Goal: Task Accomplishment & Management: Use online tool/utility

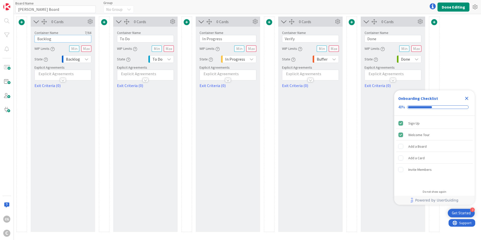
click at [54, 40] on input "Backlog" at bounding box center [62, 39] width 57 height 8
drag, startPoint x: 54, startPoint y: 39, endPoint x: -1, endPoint y: 37, distance: 55.1
click at [0, 37] on html "3 Get Started Onboarding Checklist 40% Sign Up Welcome Tour Add a Board Add a C…" at bounding box center [240, 120] width 481 height 240
type input "New"
click at [43, 100] on div "0 Cards Container Name 3 / 64 New WIP Limits State Backlog Explicit Agreements …" at bounding box center [63, 124] width 64 height 215
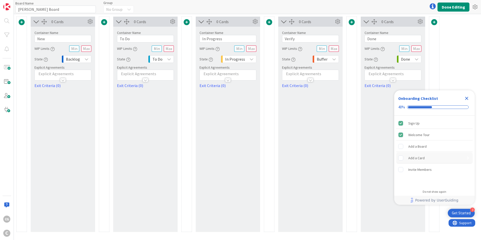
click at [320, 149] on div "Add a Card" at bounding box center [416, 158] width 16 height 6
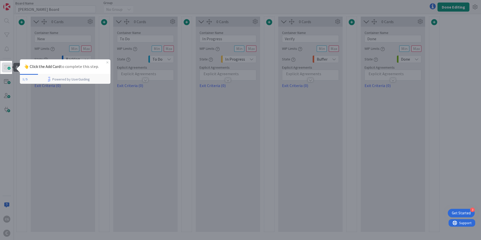
click at [8, 69] on span at bounding box center [7, 67] width 10 height 10
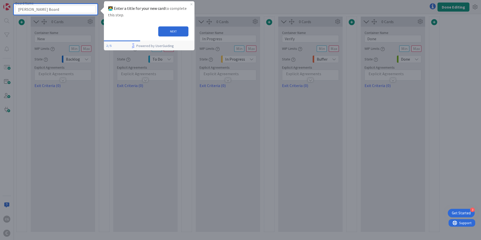
click at [129, 20] on div "🧑‍💻 Enter a title for your new card to complete this step." at bounding box center [149, 11] width 91 height 21
click at [131, 34] on div "NEXT" at bounding box center [149, 31] width 91 height 18
click at [166, 35] on button "NEXT" at bounding box center [173, 31] width 30 height 10
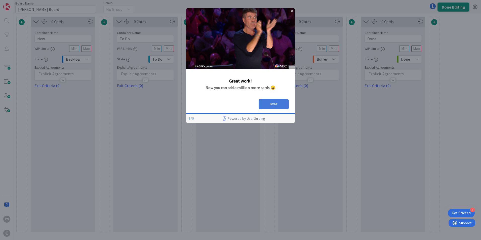
click at [275, 103] on button "DONE" at bounding box center [274, 104] width 30 height 10
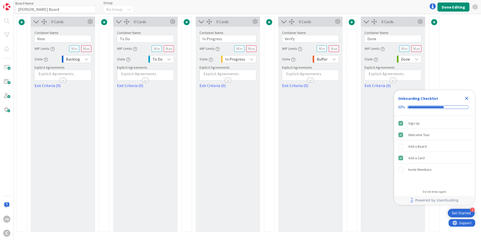
click at [186, 23] on span at bounding box center [187, 22] width 6 height 6
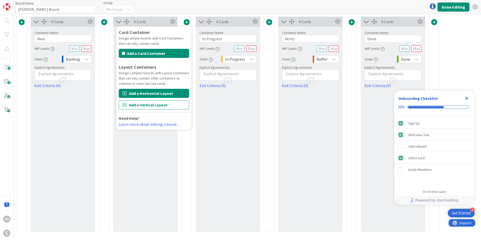
click at [161, 94] on button "Add a Horizontal Layout" at bounding box center [154, 93] width 70 height 9
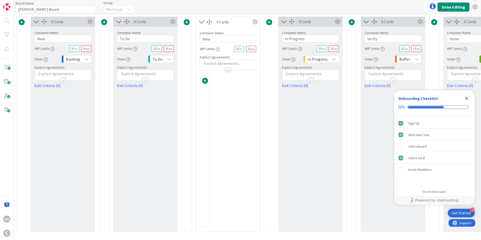
click at [187, 19] on span at bounding box center [187, 22] width 6 height 6
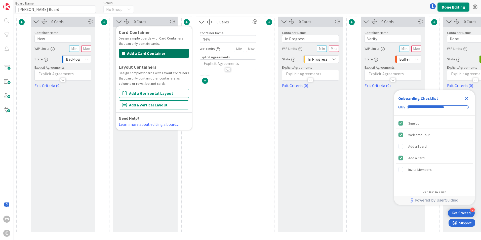
click at [166, 53] on button "Add a Card Container" at bounding box center [154, 53] width 70 height 9
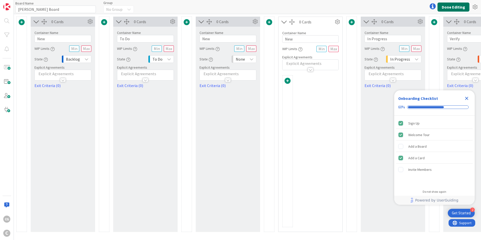
click at [320, 7] on button "Done Editing" at bounding box center [453, 7] width 32 height 9
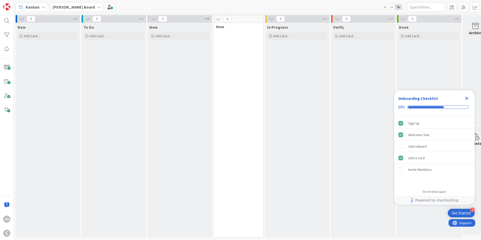
click at [205, 19] on icon at bounding box center [207, 19] width 7 height 8
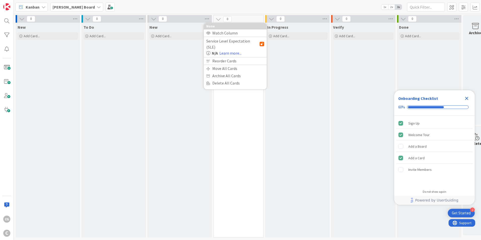
click at [185, 46] on div "New Add Card..." at bounding box center [179, 130] width 64 height 215
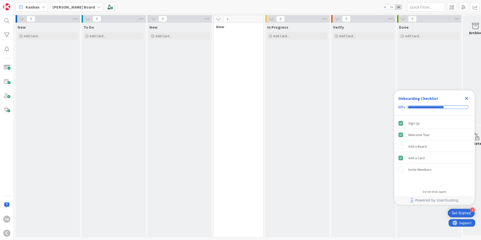
click at [154, 17] on icon at bounding box center [154, 19] width 6 height 6
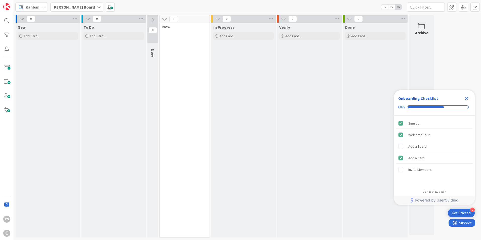
click at [154, 17] on button at bounding box center [152, 21] width 11 height 8
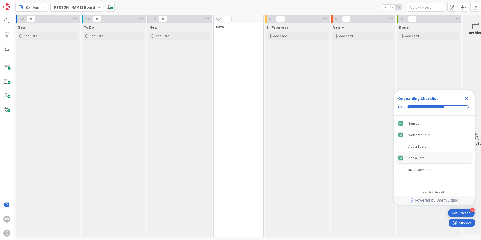
click at [320, 149] on div "Add a Card" at bounding box center [416, 158] width 16 height 6
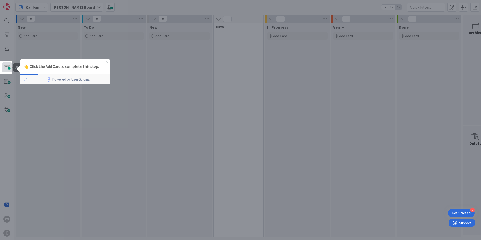
click at [7, 68] on span at bounding box center [7, 67] width 10 height 10
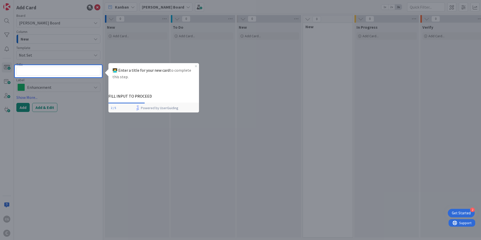
click at [59, 89] on div at bounding box center [58, 158] width 87 height 163
click at [96, 86] on div at bounding box center [58, 158] width 87 height 163
type textarea "x"
type textarea "R"
type textarea "x"
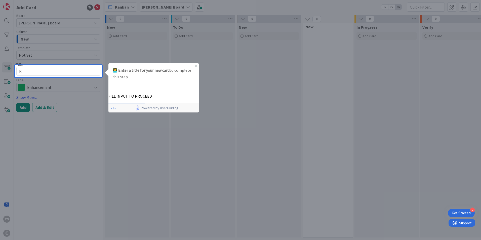
type textarea "Ry"
type textarea "x"
type textarea "Rya"
type textarea "x"
type textarea "[PERSON_NAME]"
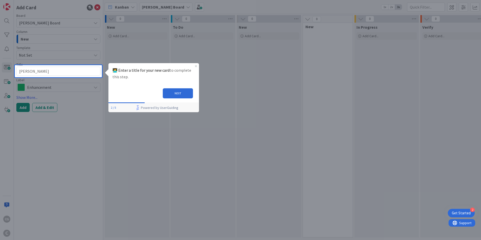
type textarea "x"
type textarea "[PERSON_NAME]"
click at [178, 96] on button "NEXT" at bounding box center [178, 93] width 30 height 10
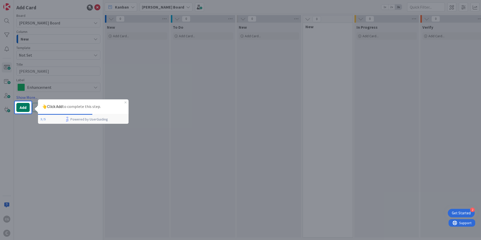
click at [22, 108] on button "Add" at bounding box center [22, 107] width 13 height 9
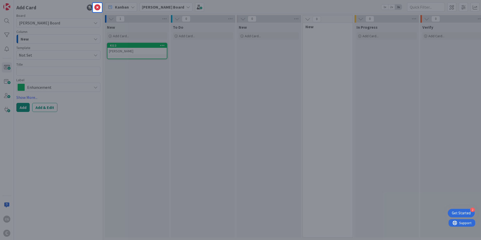
click at [89, 91] on div at bounding box center [46, 120] width 93 height 240
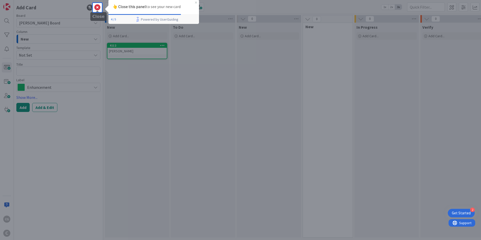
click at [96, 7] on icon at bounding box center [97, 8] width 6 height 6
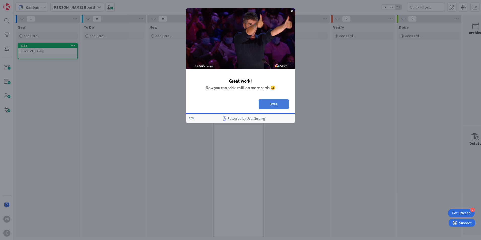
drag, startPoint x: 275, startPoint y: 103, endPoint x: 461, endPoint y: 111, distance: 186.3
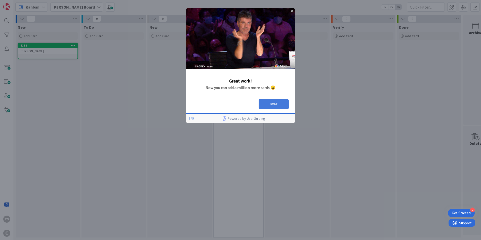
click at [275, 103] on button "DONE" at bounding box center [274, 104] width 30 height 10
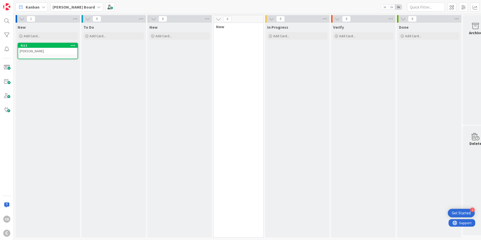
click at [37, 53] on div "[PERSON_NAME]" at bounding box center [47, 51] width 59 height 7
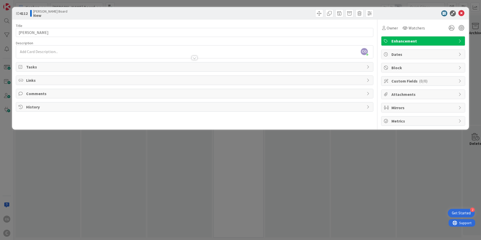
click at [320, 43] on div "Enhancement" at bounding box center [422, 40] width 83 height 9
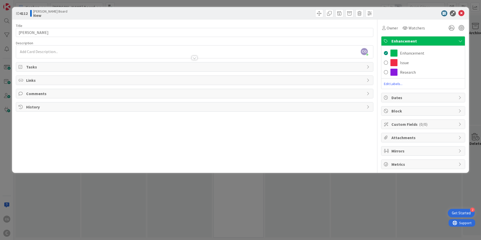
click at [320, 82] on span "Edit Labels..." at bounding box center [422, 83] width 83 height 5
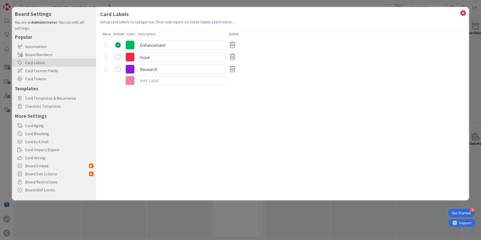
click at [130, 80] on icon at bounding box center [129, 80] width 9 height 9
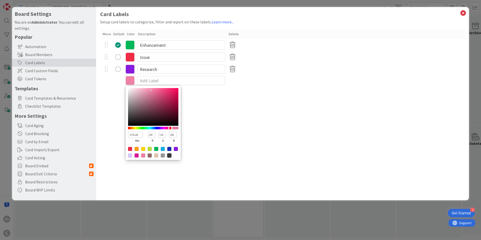
click at [169, 149] on div at bounding box center [169, 155] width 4 height 4
type input "383838"
type input "56"
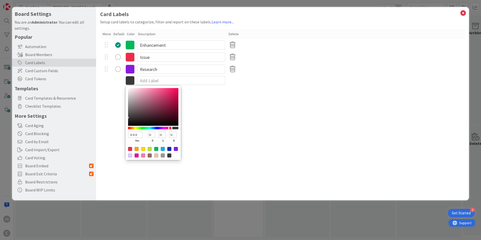
click at [203, 104] on div "Card Labels Setup card labels to categorize, filter and report on these labels.…" at bounding box center [282, 103] width 373 height 193
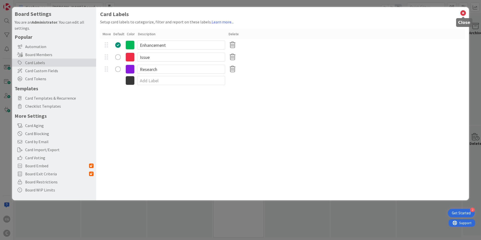
click at [320, 12] on icon at bounding box center [463, 13] width 7 height 7
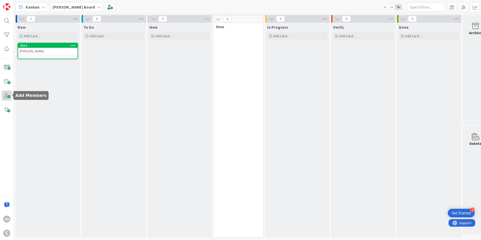
click at [7, 96] on span at bounding box center [7, 96] width 10 height 10
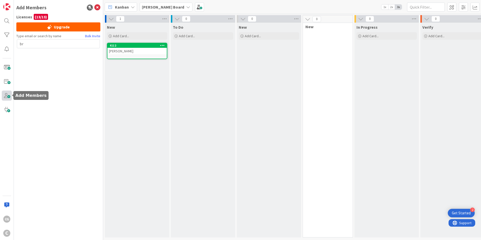
type input "b"
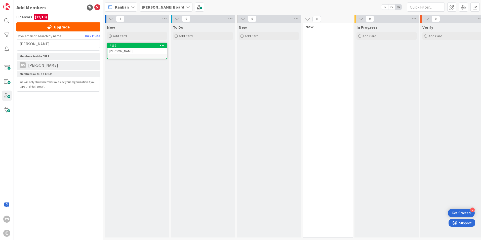
type input "[PERSON_NAME]"
click at [46, 65] on span "[PERSON_NAME]" at bounding box center [43, 65] width 35 height 6
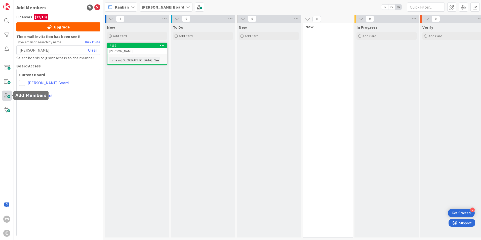
click at [7, 95] on span at bounding box center [7, 96] width 10 height 10
click at [10, 95] on span at bounding box center [7, 96] width 10 height 10
click at [9, 95] on span at bounding box center [7, 96] width 10 height 10
click at [91, 50] on link "Clear" at bounding box center [92, 50] width 9 height 6
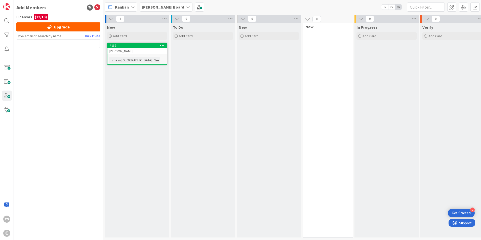
click at [141, 55] on link "4112 [PERSON_NAME] Time in Column : 1m" at bounding box center [137, 54] width 60 height 22
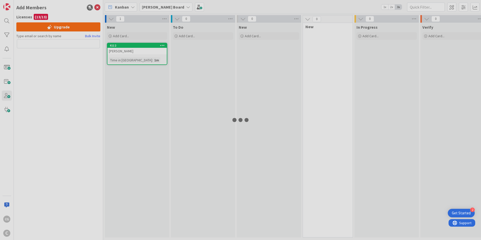
click at [141, 55] on div at bounding box center [240, 120] width 481 height 240
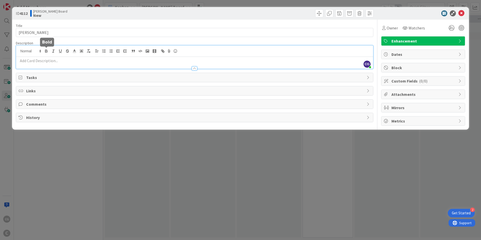
click at [47, 49] on div "CG [PERSON_NAME] just joined" at bounding box center [194, 57] width 357 height 23
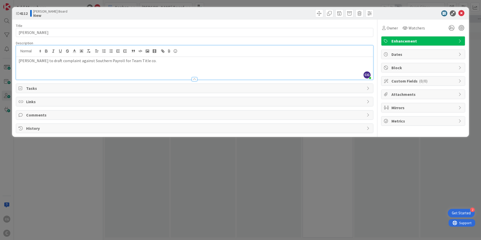
click at [130, 62] on p "[PERSON_NAME] to draft complaint against Southern Payroll for Team Title co." at bounding box center [195, 61] width 352 height 6
click at [320, 12] on icon at bounding box center [461, 13] width 6 height 6
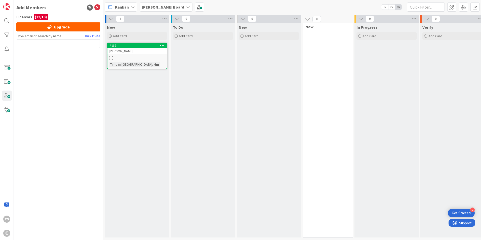
click at [120, 54] on div "[PERSON_NAME]" at bounding box center [136, 51] width 59 height 7
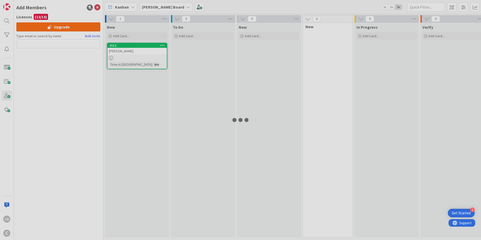
click at [120, 54] on div at bounding box center [240, 120] width 481 height 240
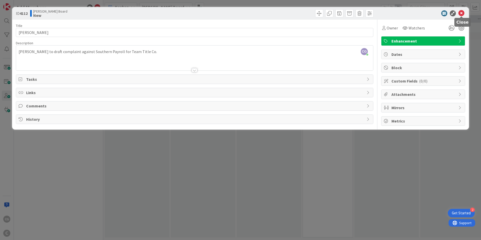
click at [320, 11] on icon at bounding box center [461, 13] width 6 height 6
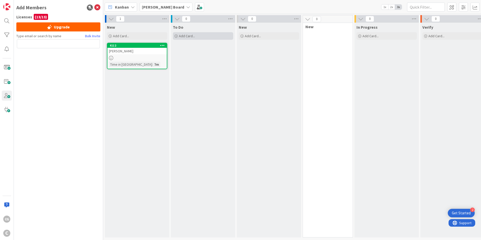
click at [182, 35] on span "Add Card..." at bounding box center [187, 36] width 16 height 5
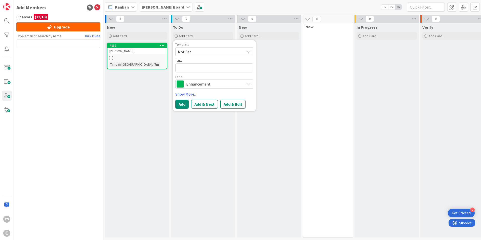
type textarea "x"
type textarea "R"
type textarea "x"
type textarea "Re"
type textarea "x"
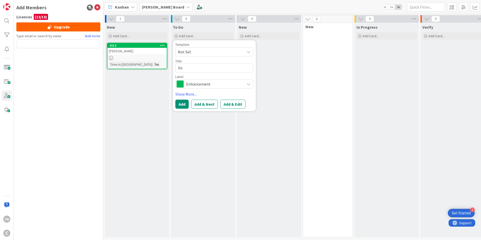
type textarea "Ren"
type textarea "x"
type textarea "[PERSON_NAME]"
type textarea "x"
type textarea "[PERSON_NAME]"
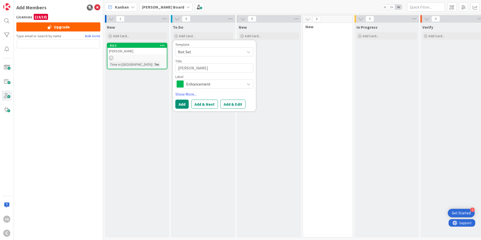
type textarea "x"
type textarea "[PERSON_NAME]"
type textarea "x"
type textarea "[PERSON_NAME]"
type textarea "x"
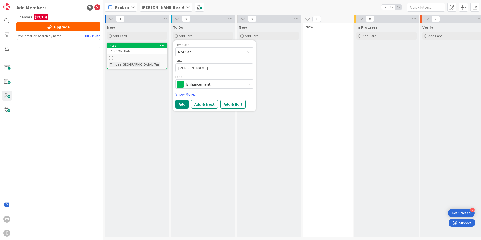
type textarea "[PERSON_NAME]"
type textarea "x"
type textarea "Ren"
type textarea "x"
type textarea "Re"
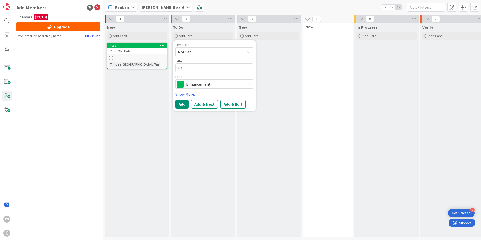
type textarea "x"
type textarea "R"
click at [201, 53] on span "Not Set" at bounding box center [209, 52] width 63 height 7
click at [207, 81] on div "Not Set Add Card Templates" at bounding box center [216, 69] width 83 height 25
click at [207, 76] on link "Add Card Templates" at bounding box center [193, 74] width 35 height 9
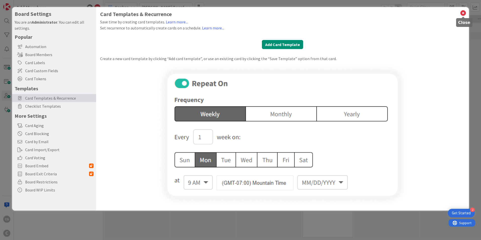
click at [320, 13] on icon at bounding box center [463, 13] width 7 height 7
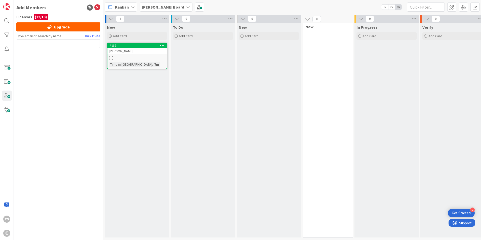
click at [141, 59] on div at bounding box center [136, 58] width 59 height 4
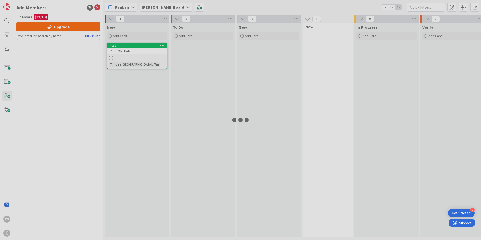
click at [141, 59] on div at bounding box center [240, 120] width 481 height 240
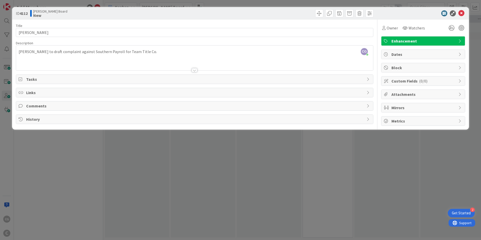
click at [29, 79] on span "Tasks" at bounding box center [195, 79] width 338 height 6
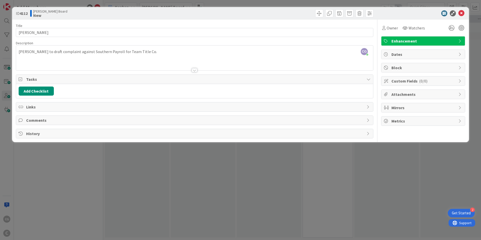
click at [61, 76] on span "Tasks" at bounding box center [195, 79] width 338 height 6
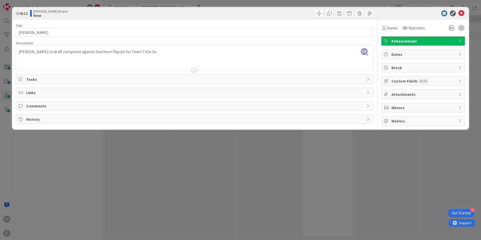
click at [32, 80] on span "Tasks" at bounding box center [195, 79] width 338 height 6
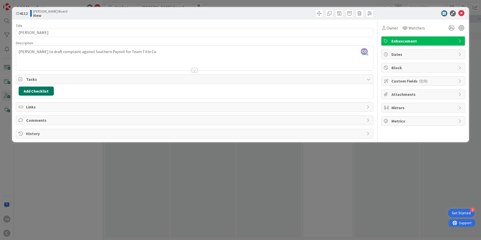
click at [35, 93] on button "Add Checklist" at bounding box center [36, 91] width 35 height 9
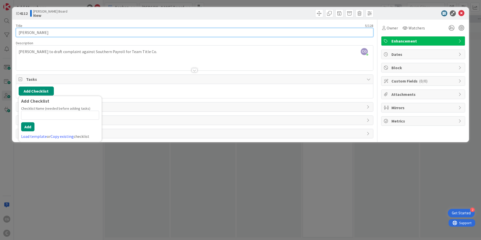
click at [69, 32] on input "[PERSON_NAME]" at bounding box center [194, 32] width 357 height 9
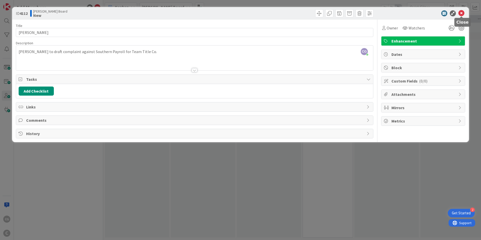
click at [320, 12] on icon at bounding box center [461, 13] width 6 height 6
